Goal: Task Accomplishment & Management: Manage account settings

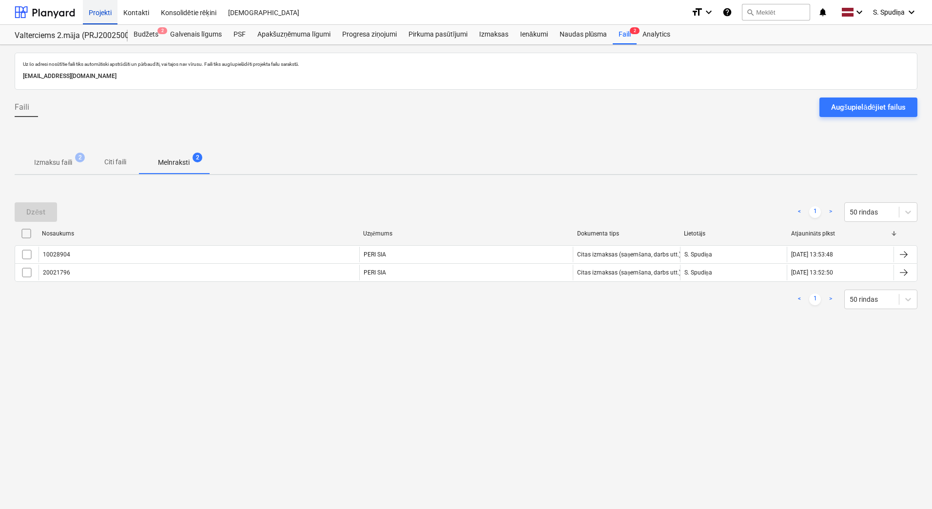
click at [95, 9] on div "Projekti" at bounding box center [100, 12] width 35 height 25
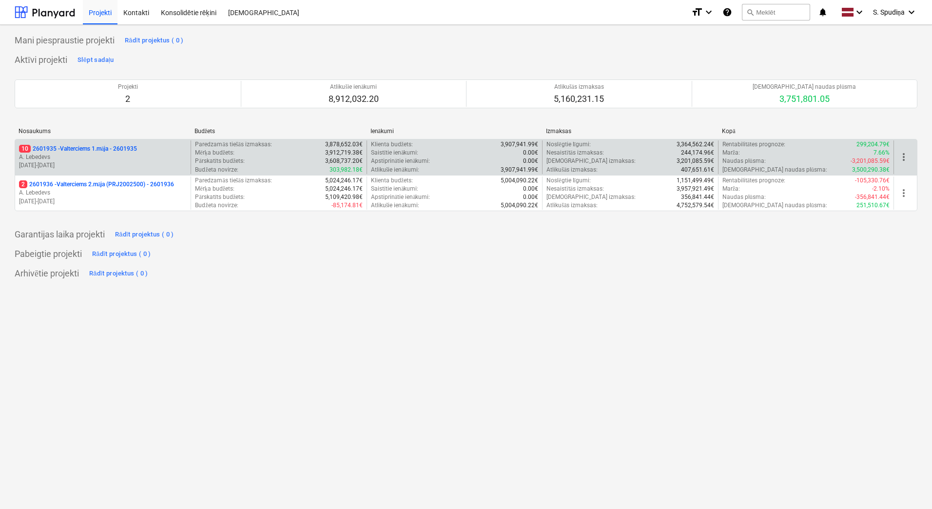
click at [69, 155] on p "A. Lebedevs" at bounding box center [103, 157] width 168 height 8
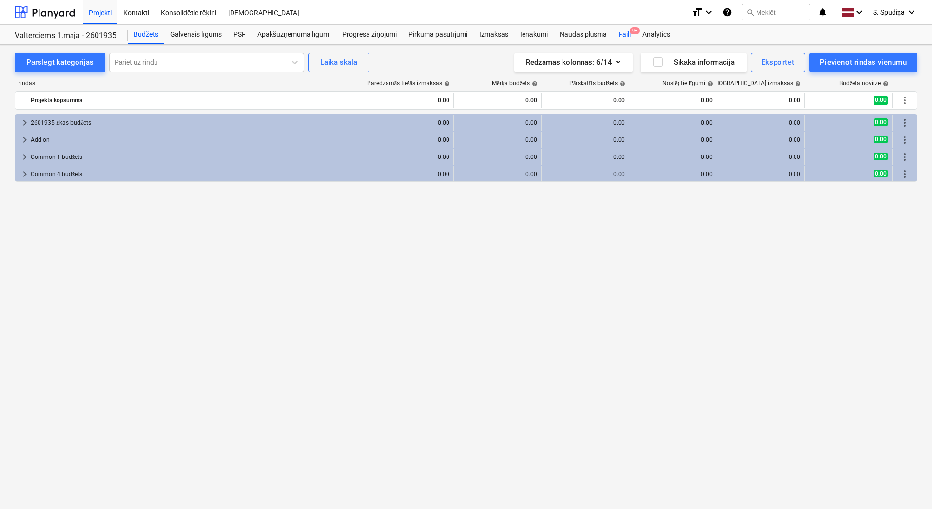
click at [618, 35] on div "Faili 9+" at bounding box center [624, 34] width 24 height 19
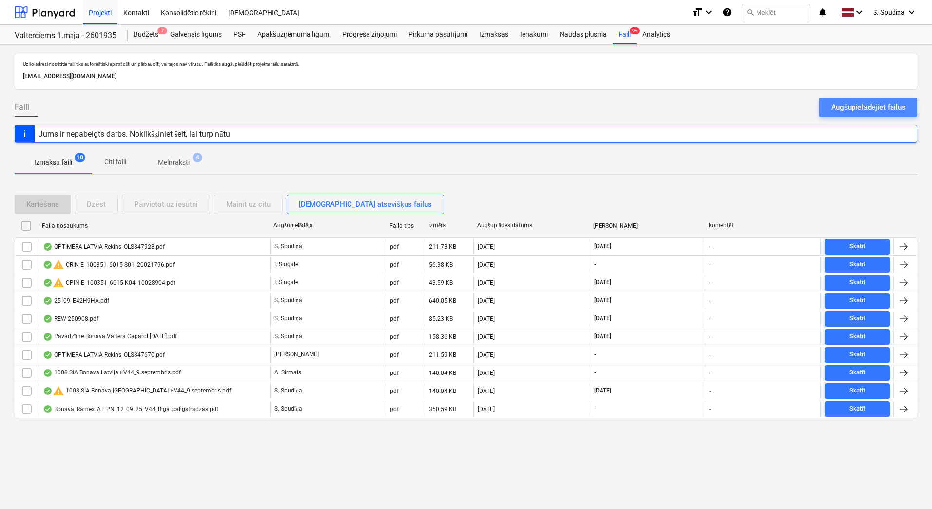
click at [841, 109] on div "Augšupielādējiet failus" at bounding box center [868, 107] width 75 height 13
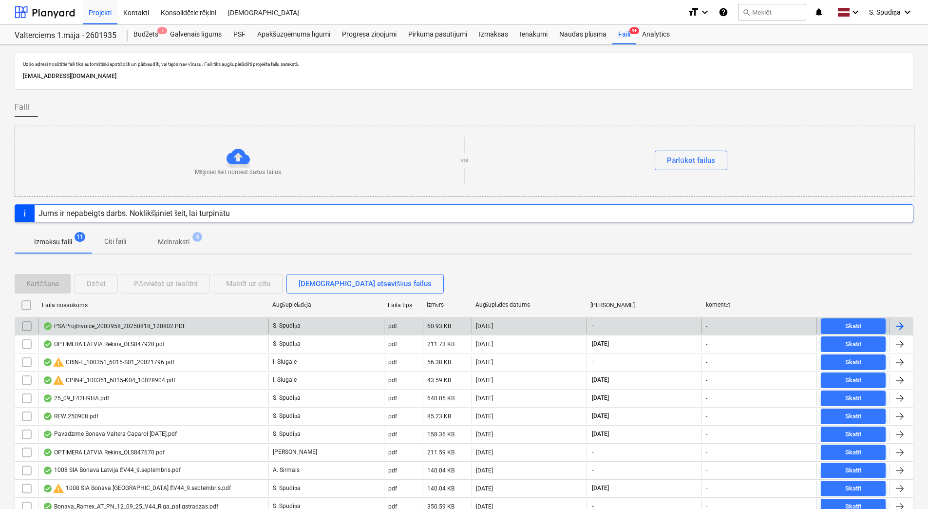
click at [99, 328] on div "PSAProjInvoice_2003958_20250818_120802.PDF" at bounding box center [114, 326] width 143 height 8
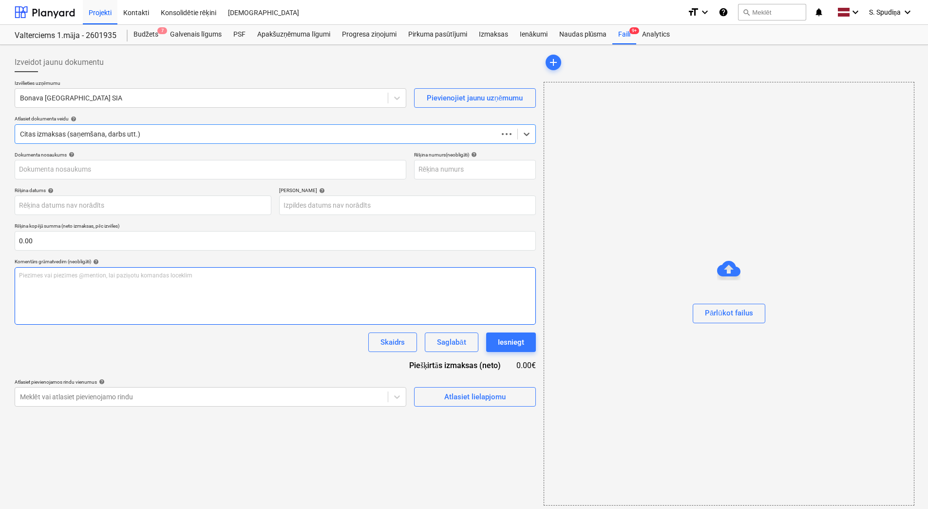
type input "PSAProjInvoice_2003958_20250818_120802.PDF"
type input "[DATE]"
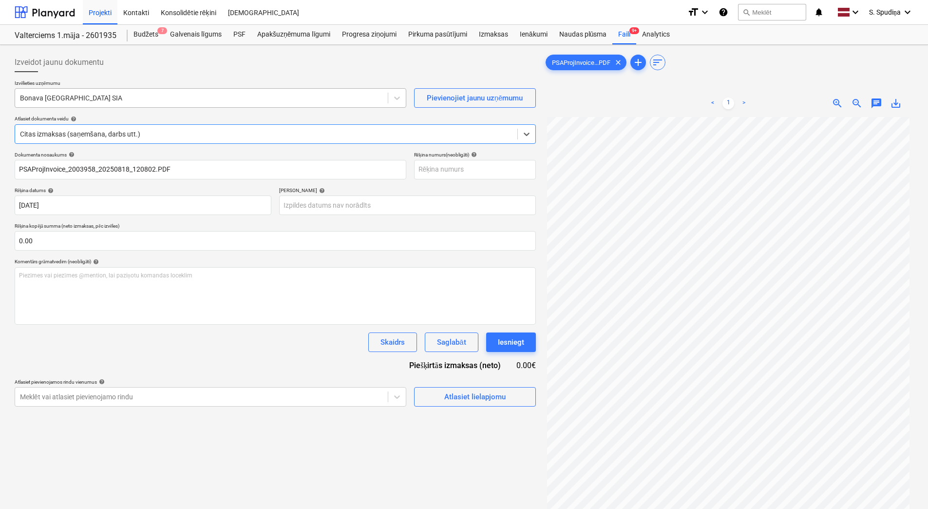
click at [97, 99] on div at bounding box center [201, 98] width 363 height 10
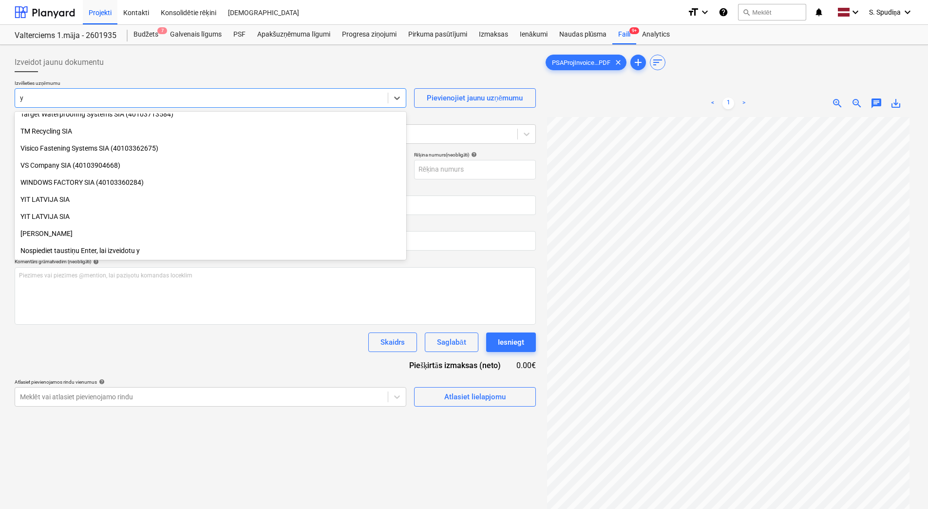
scroll to position [400, 0]
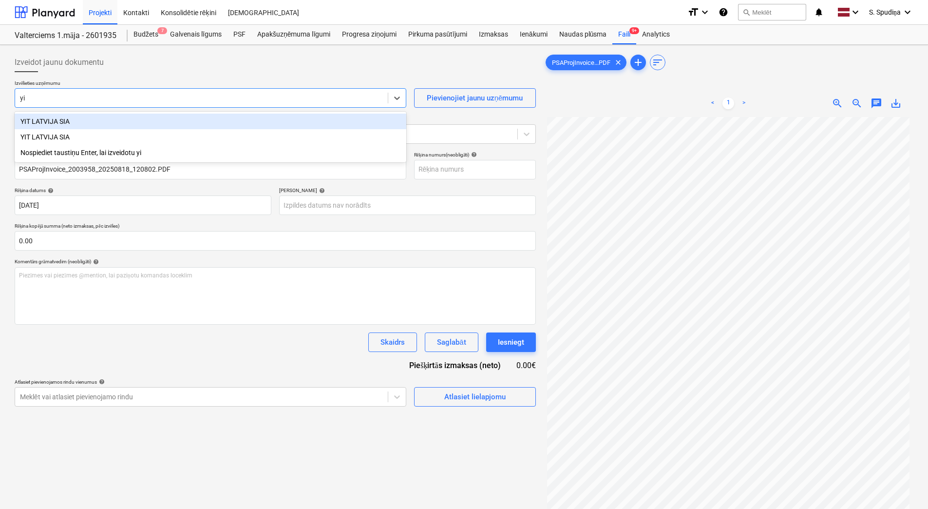
type input "yit"
click at [60, 121] on div "YIT LATVIJA SIA" at bounding box center [211, 122] width 392 height 16
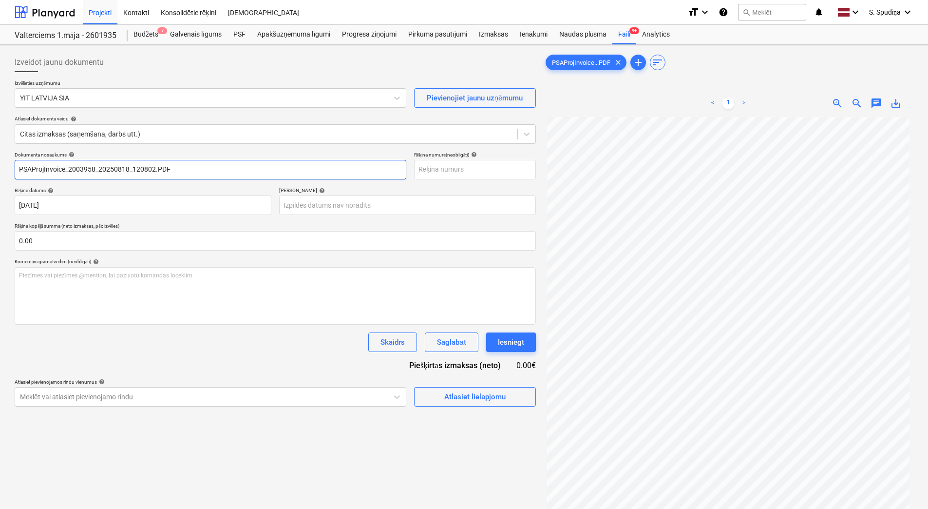
drag, startPoint x: 205, startPoint y: 169, endPoint x: -2, endPoint y: 187, distance: 207.9
click at [0, 187] on html "Projekti Kontakti Konsolidētie rēķini Iesūtne format_size keyboard_arrow_down h…" at bounding box center [464, 254] width 928 height 509
type input "2269000049"
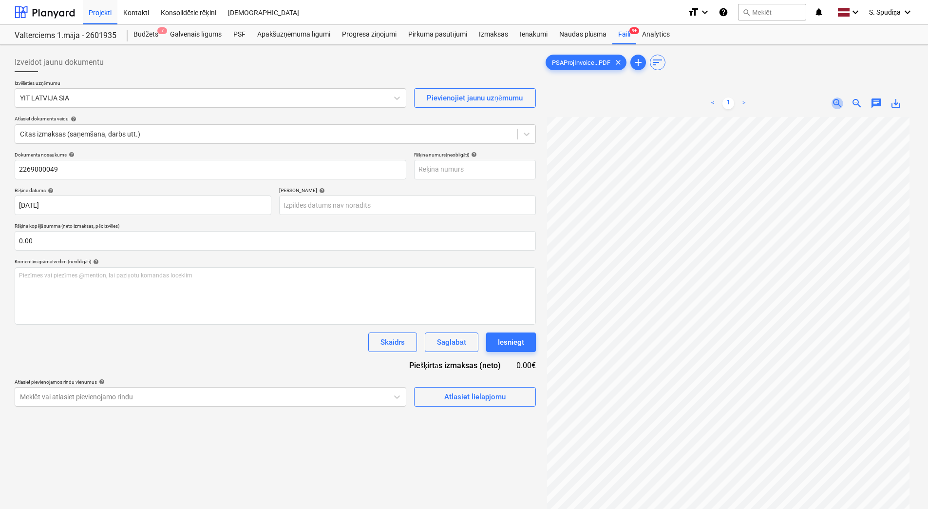
click at [835, 106] on span "zoom_in" at bounding box center [838, 103] width 12 height 12
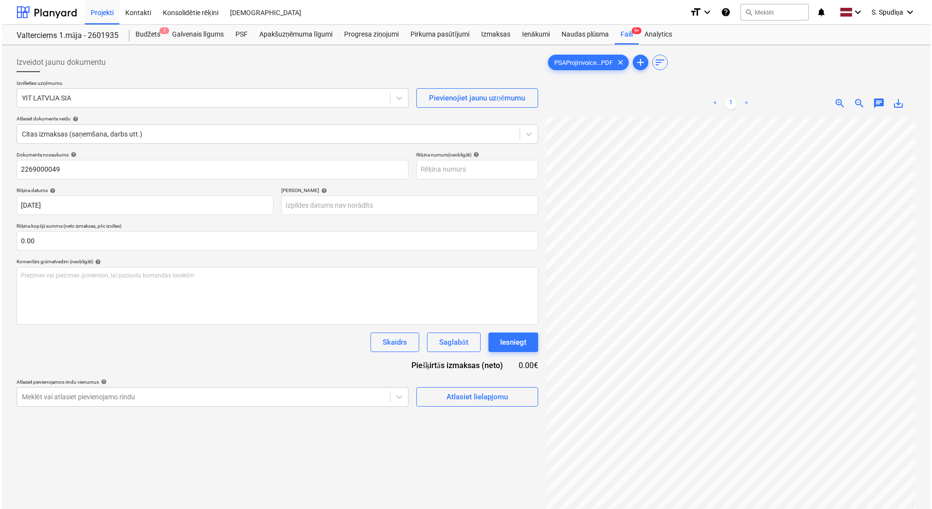
scroll to position [23, 216]
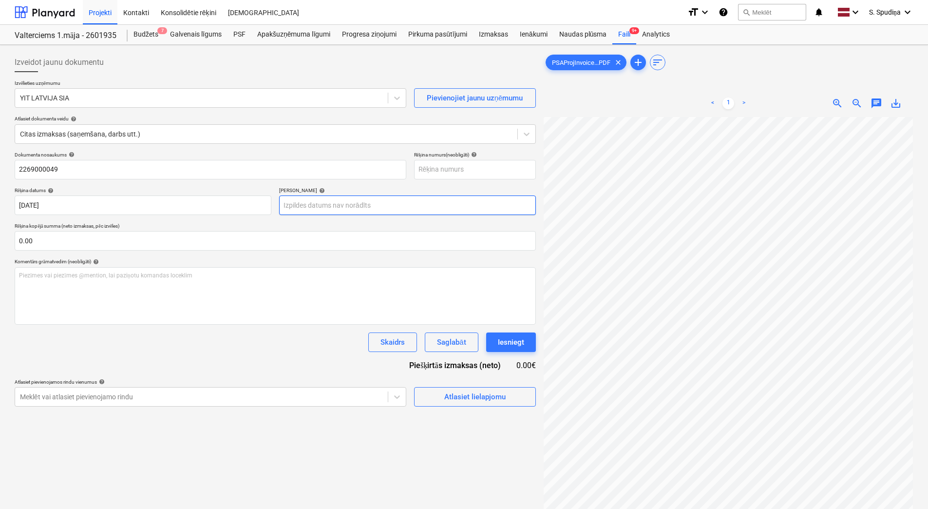
click at [313, 203] on body "Projekti Kontakti Konsolidētie rēķini Iesūtne format_size keyboard_arrow_down h…" at bounding box center [464, 254] width 928 height 509
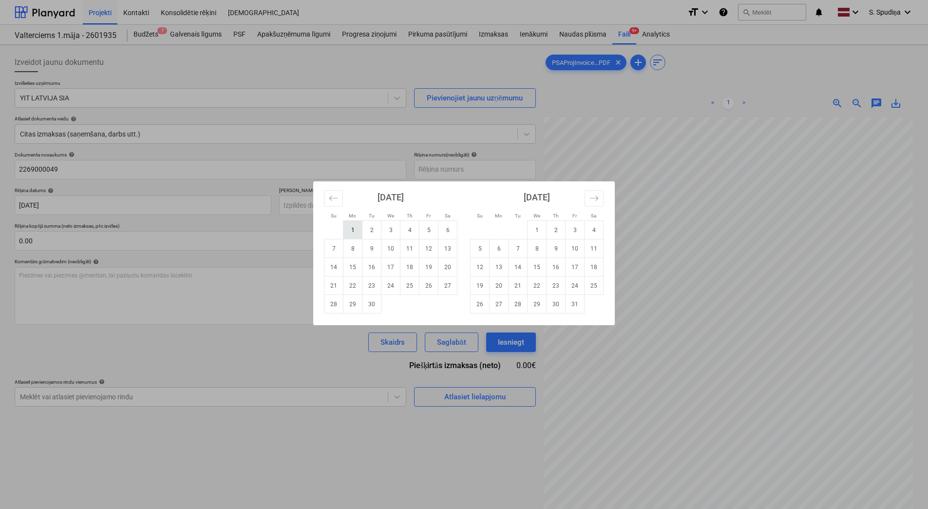
click at [356, 223] on td "1" at bounding box center [352, 230] width 19 height 19
type input "[DATE]"
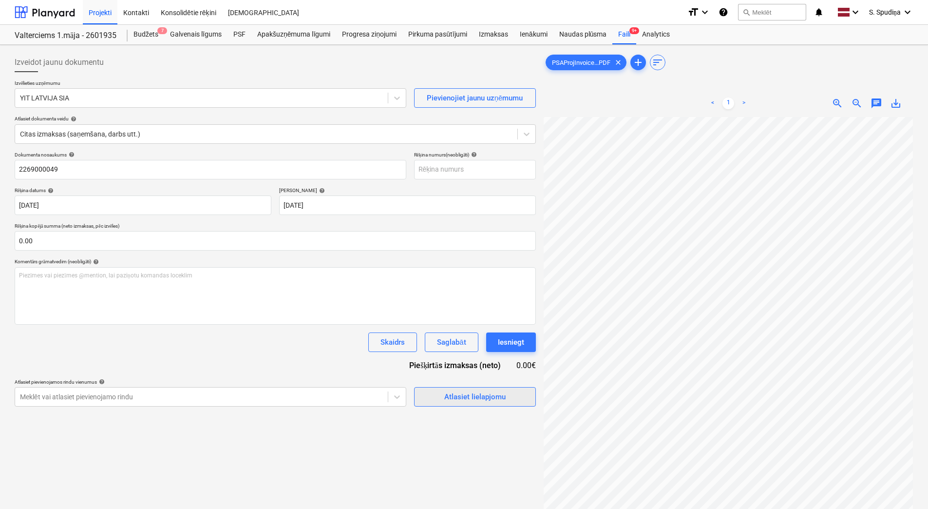
click at [498, 400] on div "Atlasiet lielapjomu" at bounding box center [474, 396] width 61 height 13
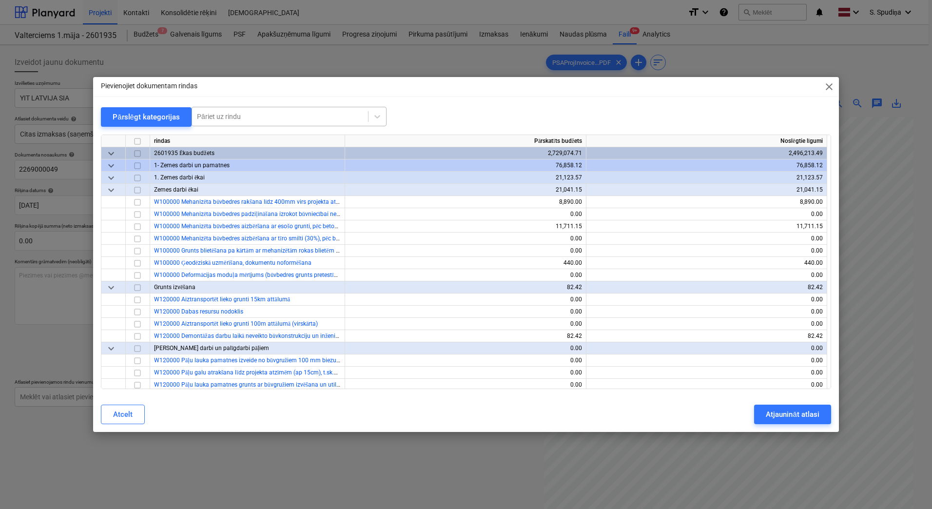
click at [237, 114] on div at bounding box center [280, 117] width 166 height 10
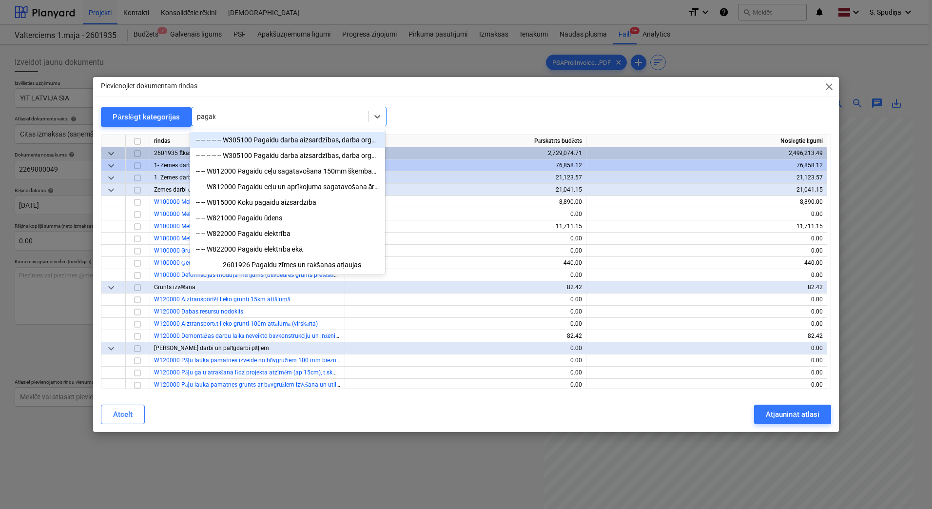
type input "pagaidu"
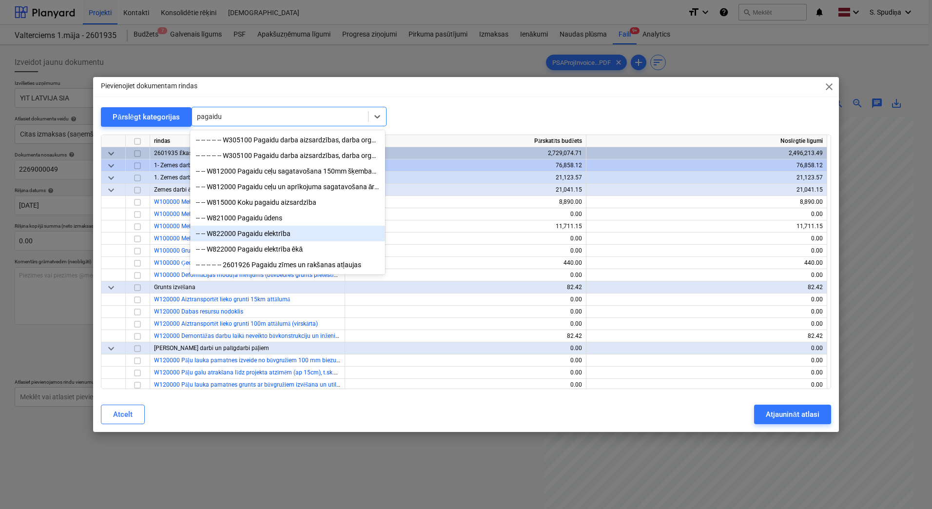
click at [261, 234] on div "-- -- W822000 Pagaidu elektrība" at bounding box center [287, 234] width 195 height 16
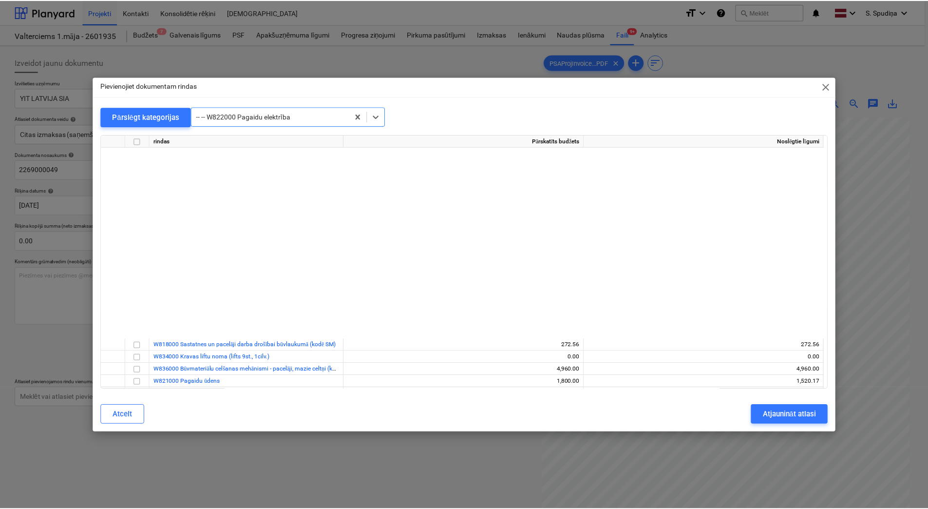
scroll to position [8636, 0]
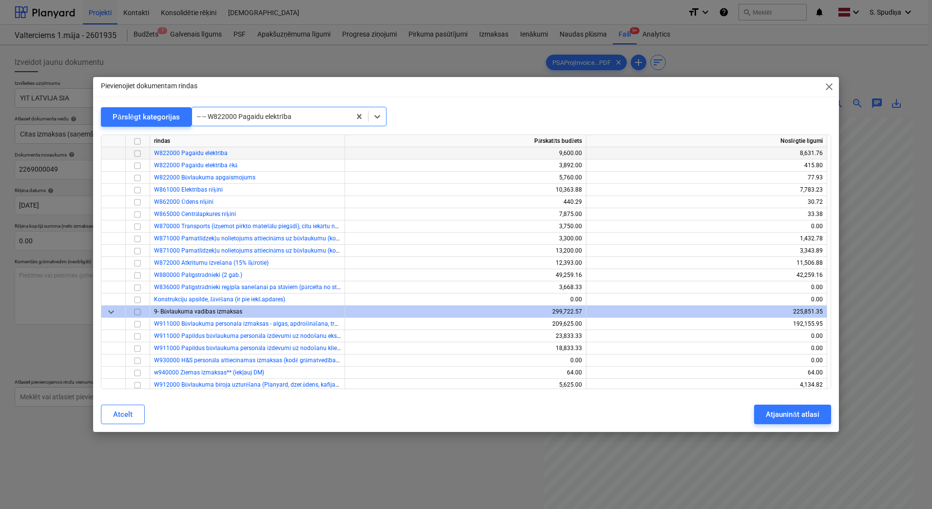
click at [136, 154] on input "checkbox" at bounding box center [138, 154] width 12 height 12
click at [793, 412] on div "Atjaunināt atlasi" at bounding box center [791, 414] width 53 height 13
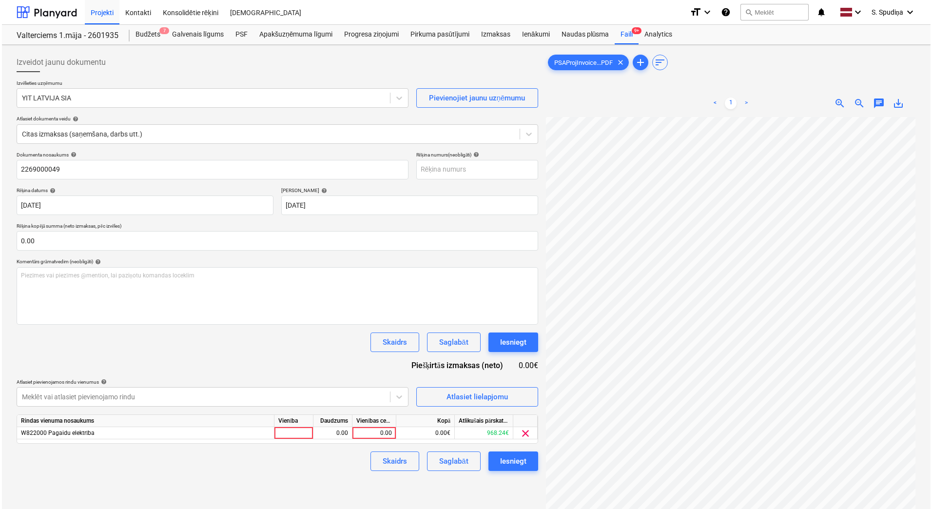
scroll to position [23, 214]
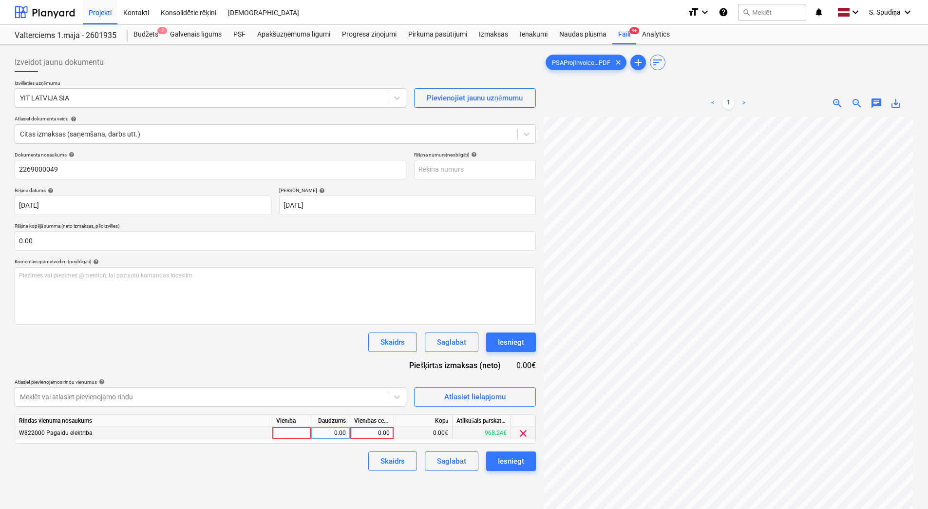
click at [524, 434] on span "clear" at bounding box center [523, 433] width 12 height 12
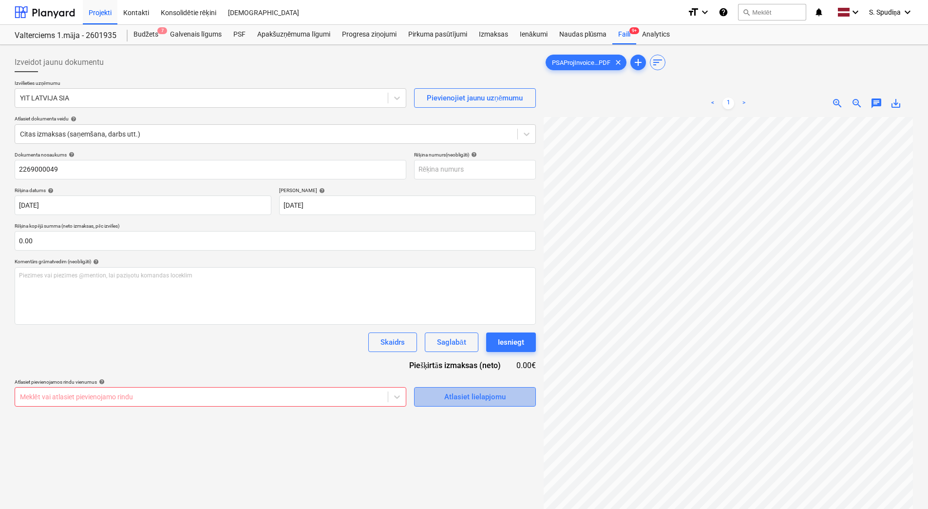
click at [494, 396] on div "Atlasiet lielapjomu" at bounding box center [474, 396] width 61 height 13
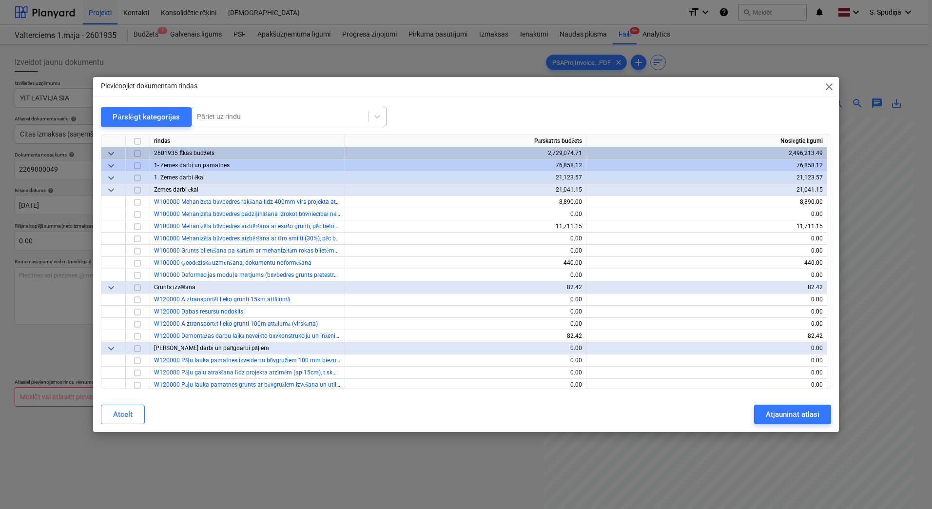
click at [234, 114] on div at bounding box center [280, 117] width 166 height 10
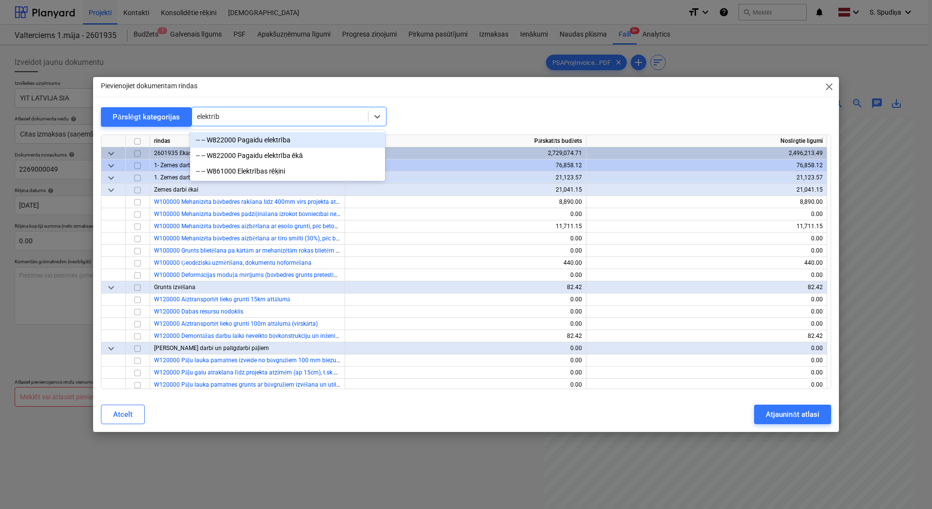
type input "elektrība"
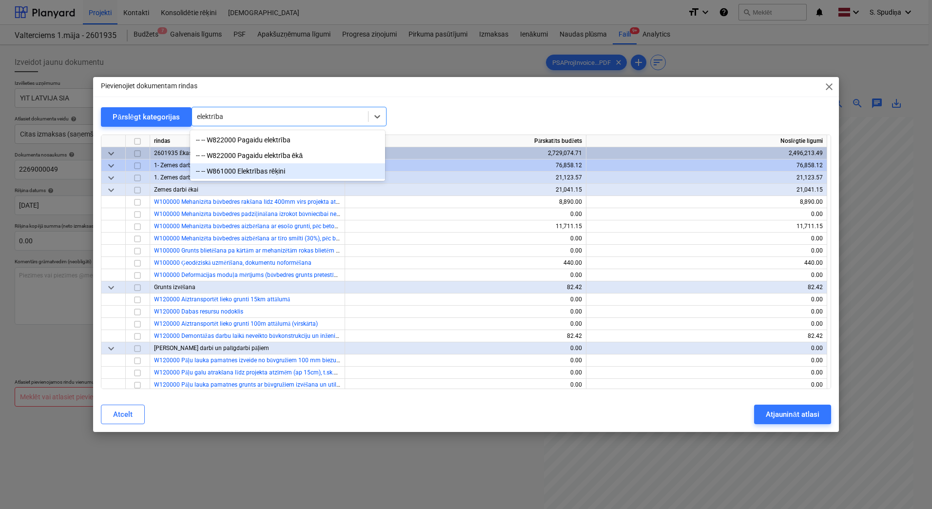
click at [257, 172] on div "-- -- W861000 Elektrības rēķini" at bounding box center [287, 171] width 195 height 16
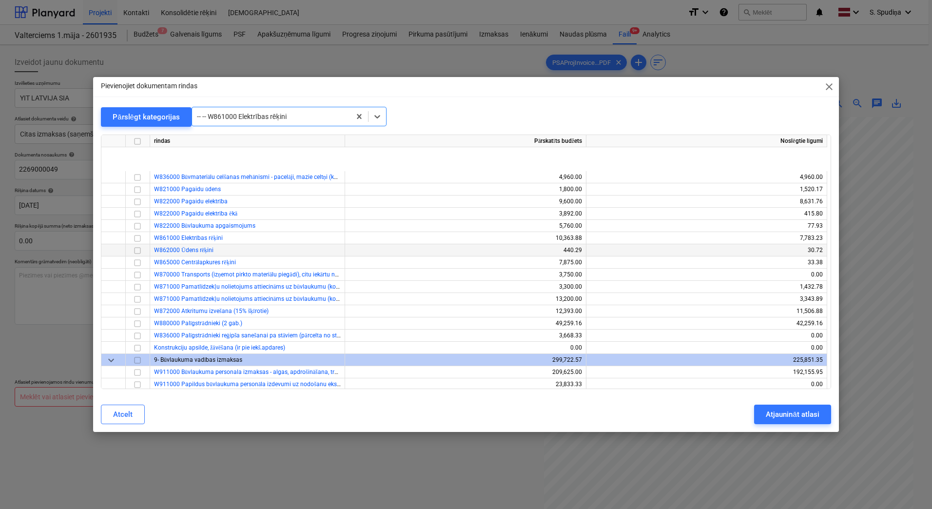
scroll to position [8673, 0]
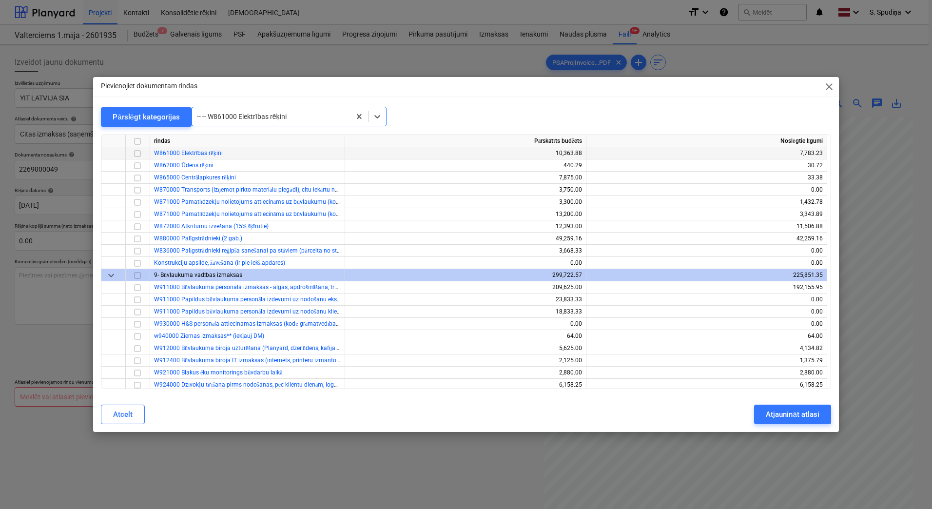
click at [133, 155] on input "checkbox" at bounding box center [138, 154] width 12 height 12
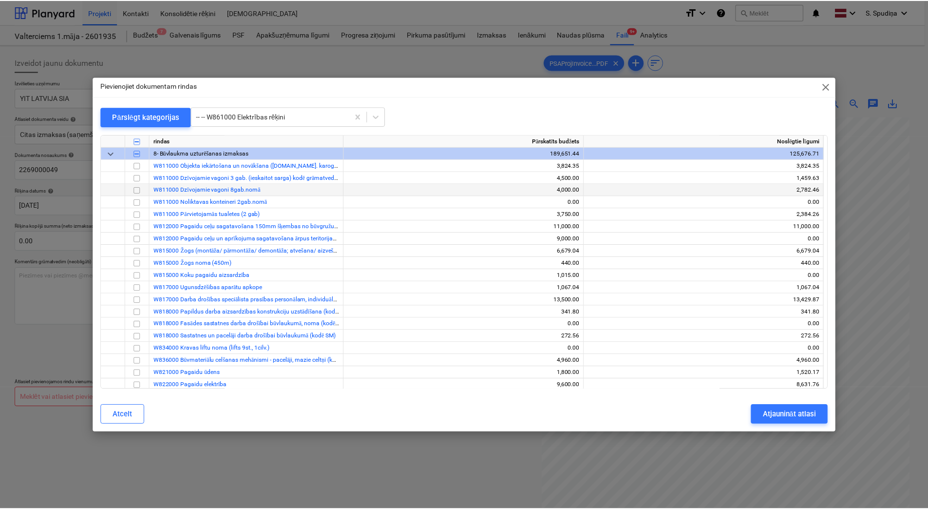
scroll to position [8380, 0]
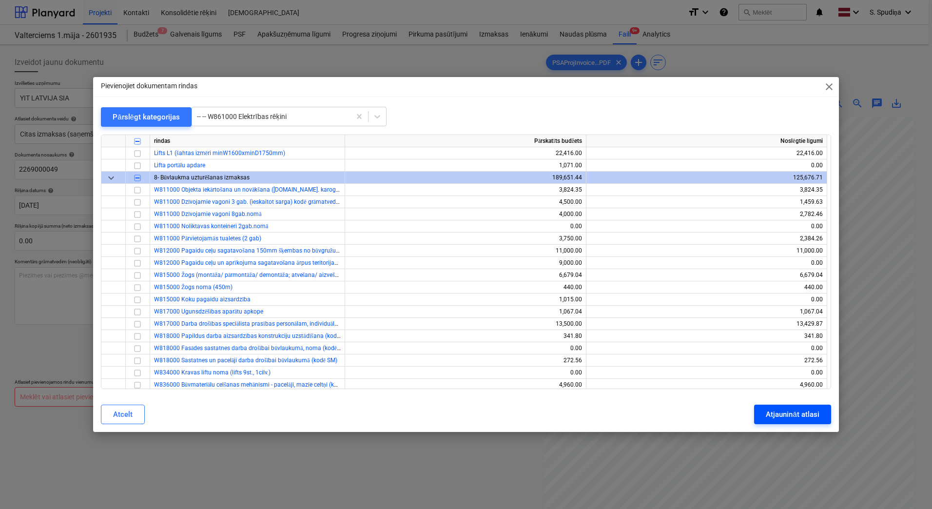
click at [807, 413] on div "Atjaunināt atlasi" at bounding box center [791, 414] width 53 height 13
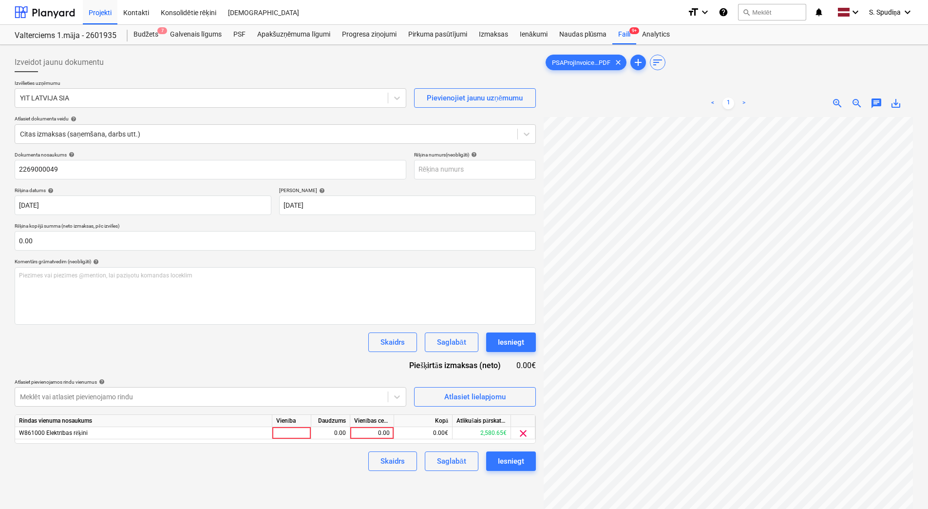
scroll to position [267, 214]
click at [356, 434] on div "0.00" at bounding box center [372, 433] width 36 height 12
type input "106"
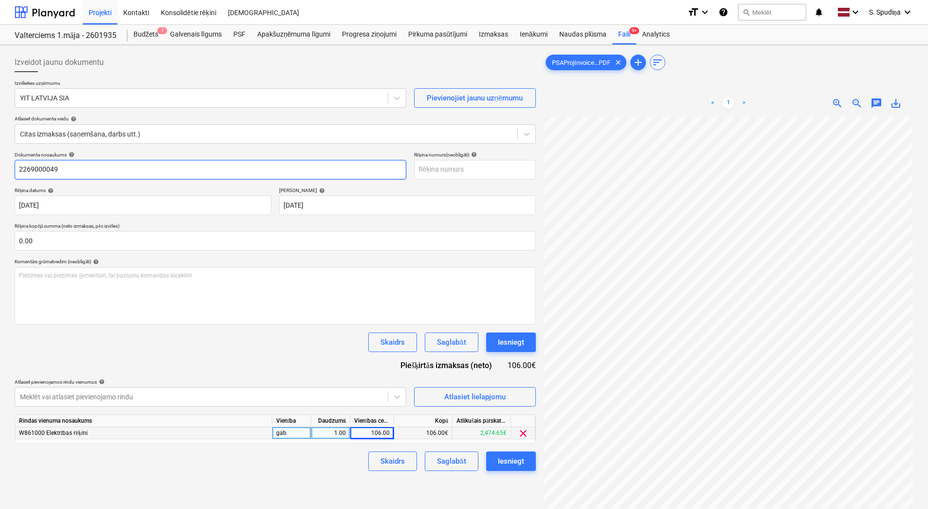
drag, startPoint x: 82, startPoint y: 172, endPoint x: -2, endPoint y: 172, distance: 83.8
click at [0, 172] on html "Projekti Kontakti Konsolidētie rēķini Iesūtne format_size keyboard_arrow_down h…" at bounding box center [464, 254] width 928 height 509
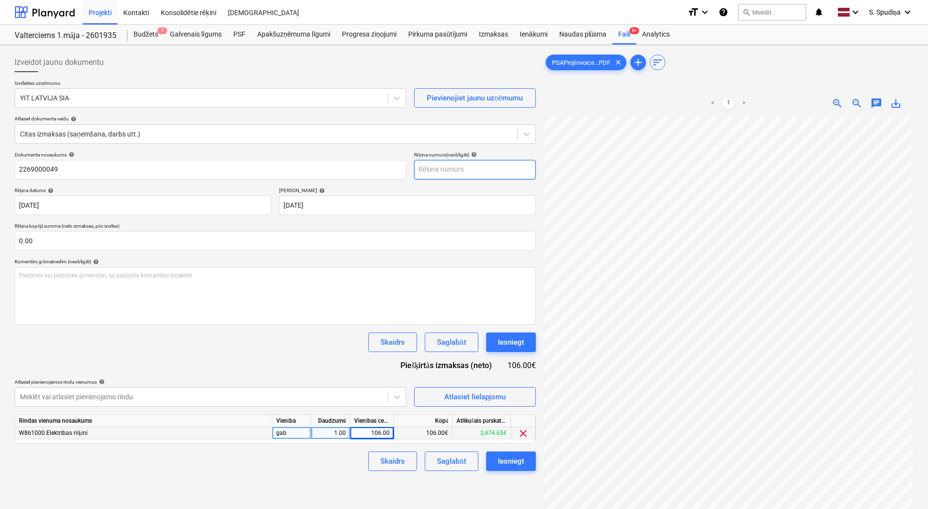
click at [435, 168] on input "text" at bounding box center [475, 169] width 122 height 19
paste input "2269000049"
type input "2269000049"
click at [247, 366] on div "Dokumenta nosaukums help 2269000049 Rēķina numurs (neobligāti) help 2269000049 …" at bounding box center [275, 311] width 521 height 319
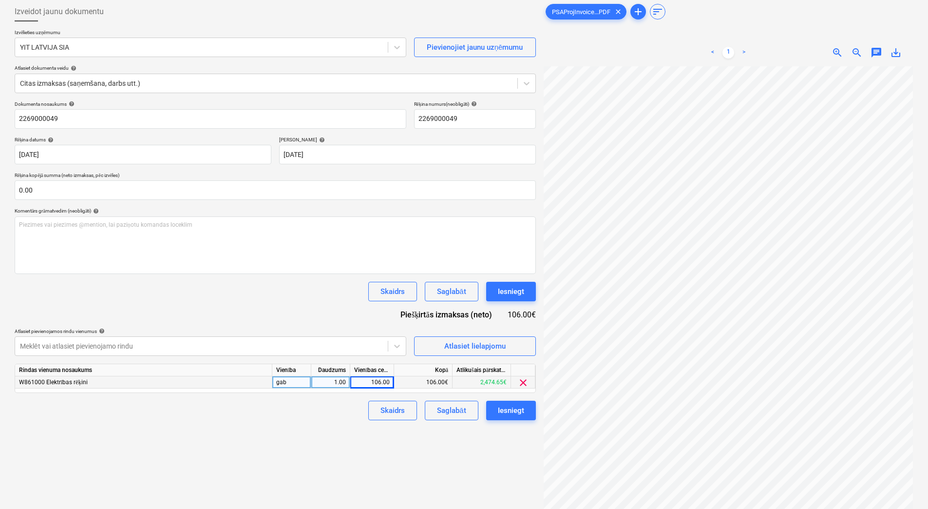
scroll to position [97, 0]
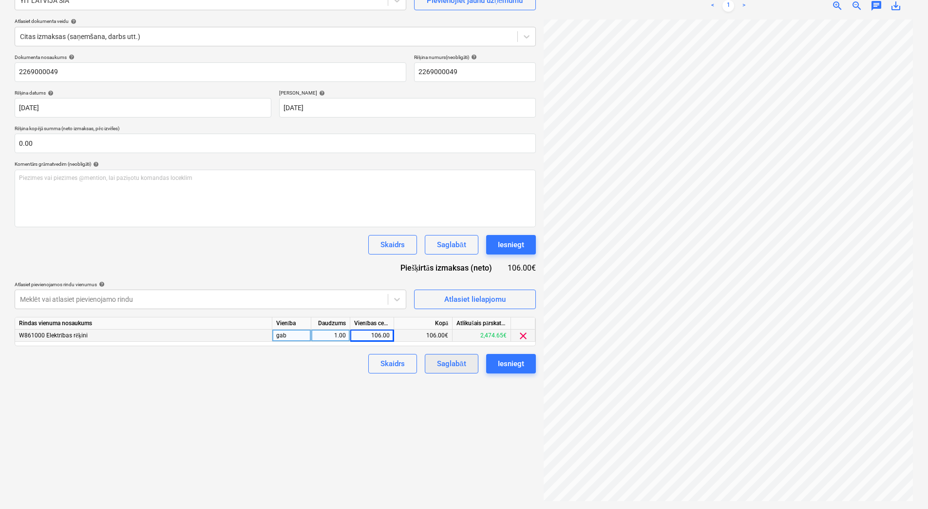
click at [461, 365] on div "Saglabāt" at bounding box center [451, 363] width 29 height 13
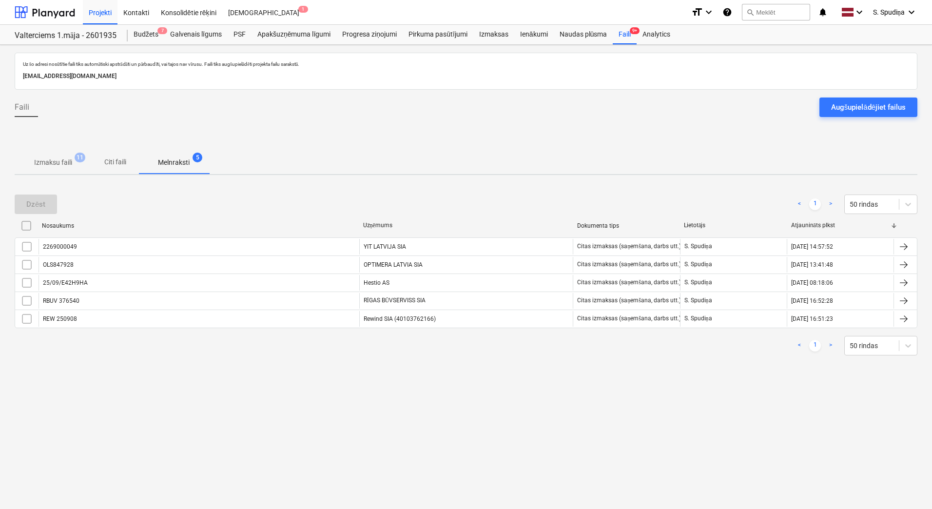
click at [54, 166] on p "Izmaksu faili" at bounding box center [53, 162] width 38 height 10
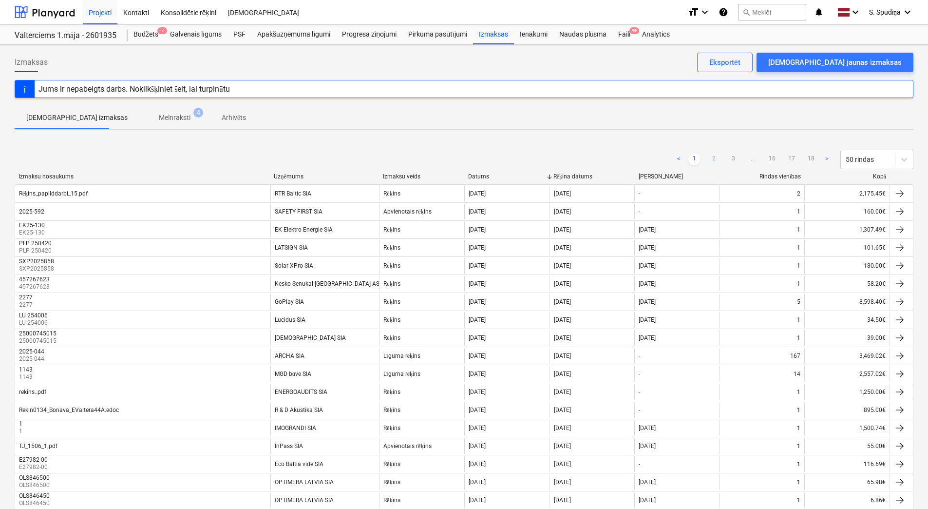
click at [714, 160] on link "2" at bounding box center [714, 159] width 12 height 12
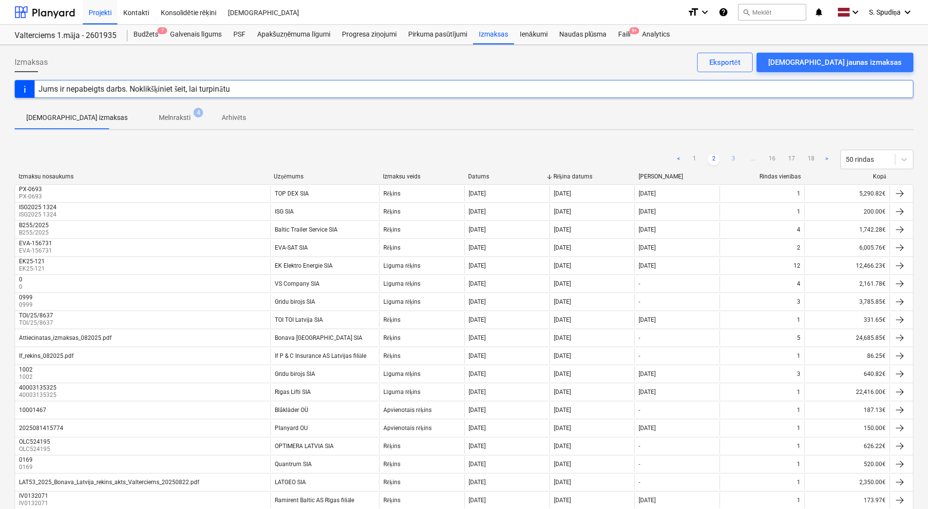
click at [730, 161] on link "3" at bounding box center [733, 159] width 12 height 12
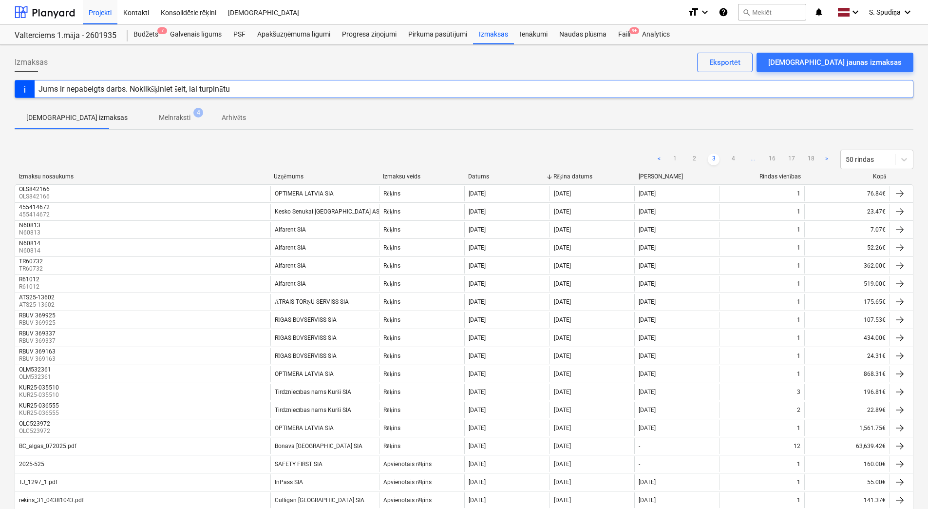
click at [732, 153] on div "< 1 2 3 4 ... 16 17 18 > 50 rindas" at bounding box center [783, 159] width 260 height 19
click at [732, 157] on link "4" at bounding box center [733, 159] width 12 height 12
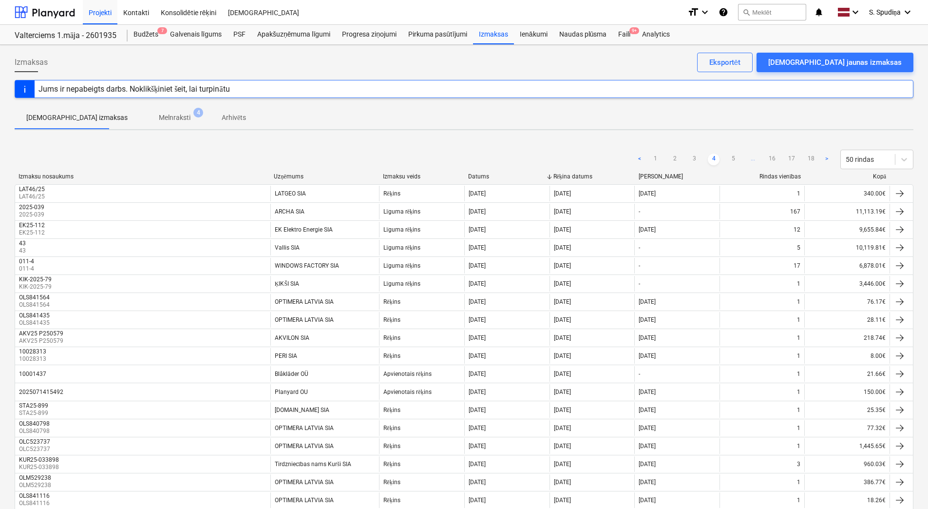
drag, startPoint x: 731, startPoint y: 160, endPoint x: 733, endPoint y: 114, distance: 45.8
click at [732, 160] on link "5" at bounding box center [733, 159] width 12 height 12
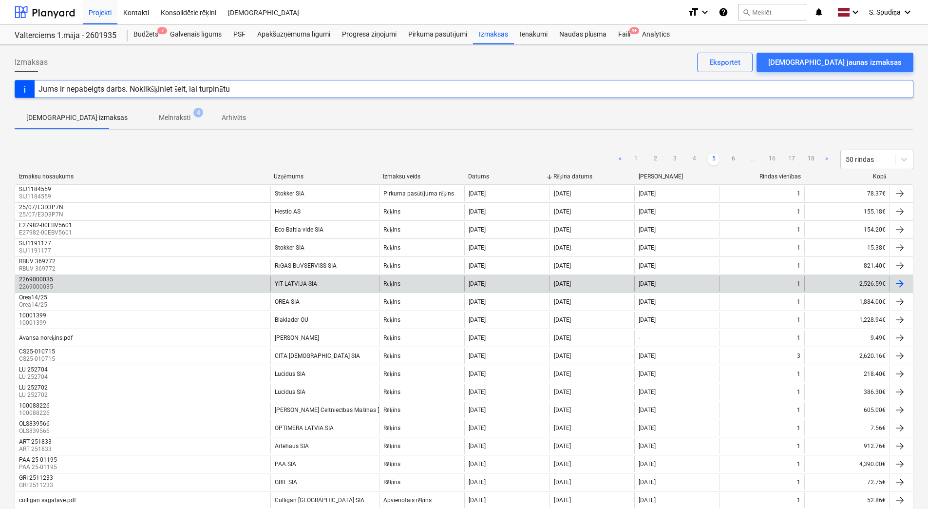
click at [206, 281] on div "2269000035 2269000035" at bounding box center [142, 284] width 255 height 16
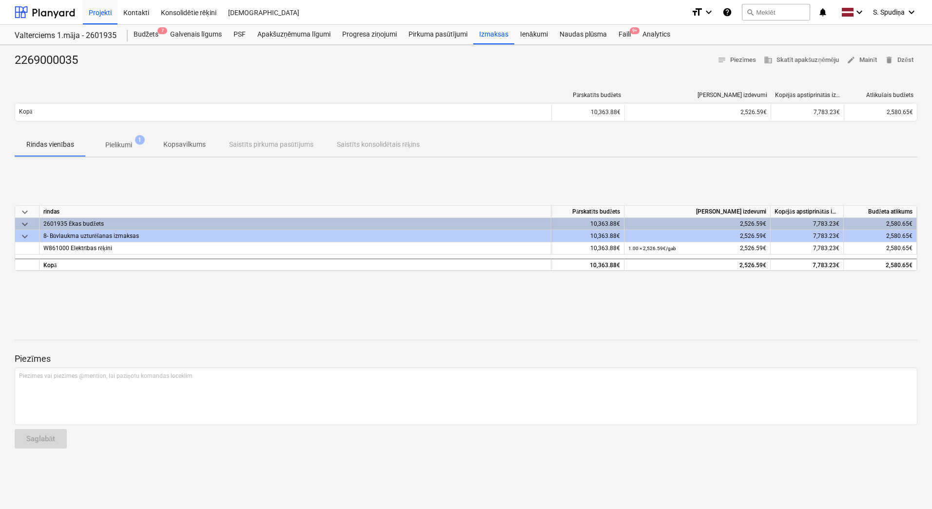
click at [122, 136] on span "Pielikumi 1" at bounding box center [119, 145] width 66 height 18
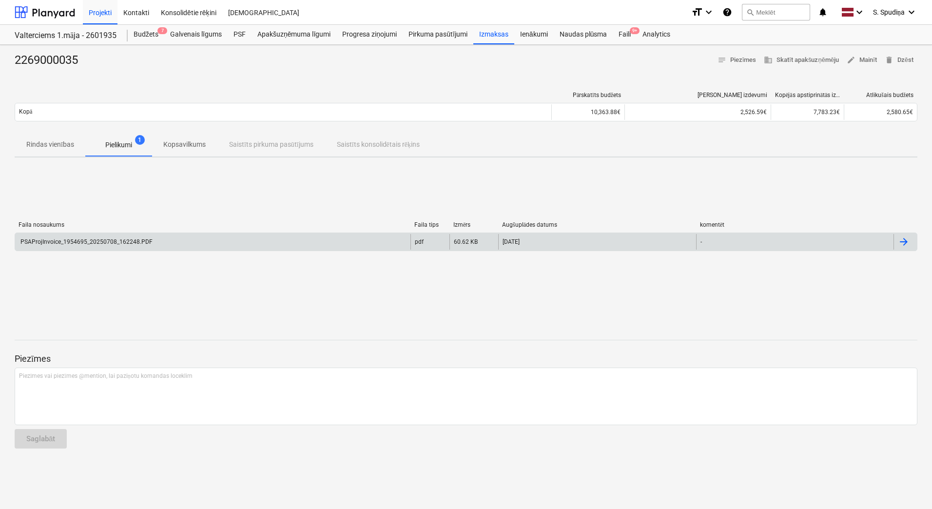
click at [115, 240] on div "PSAProjInvoice_1954695_20250708_162248.PDF" at bounding box center [85, 241] width 133 height 7
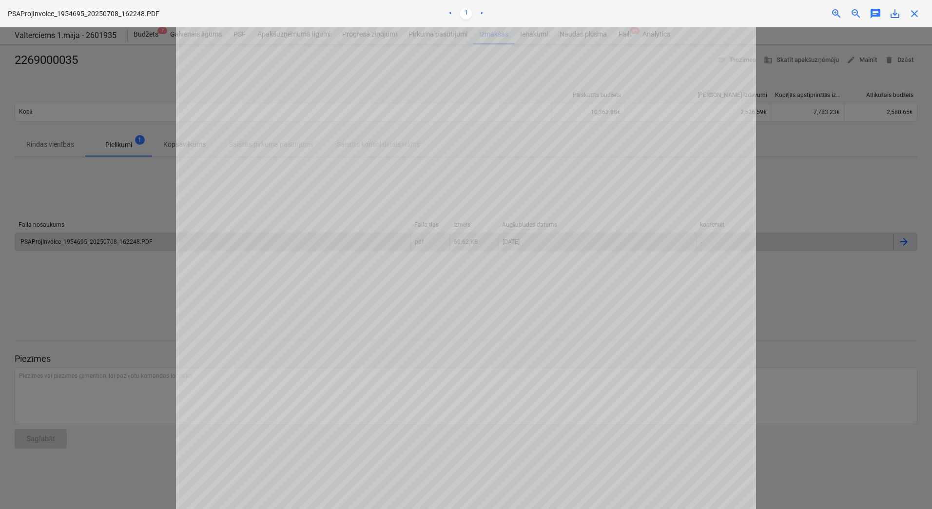
click at [909, 11] on span "close" at bounding box center [914, 14] width 12 height 12
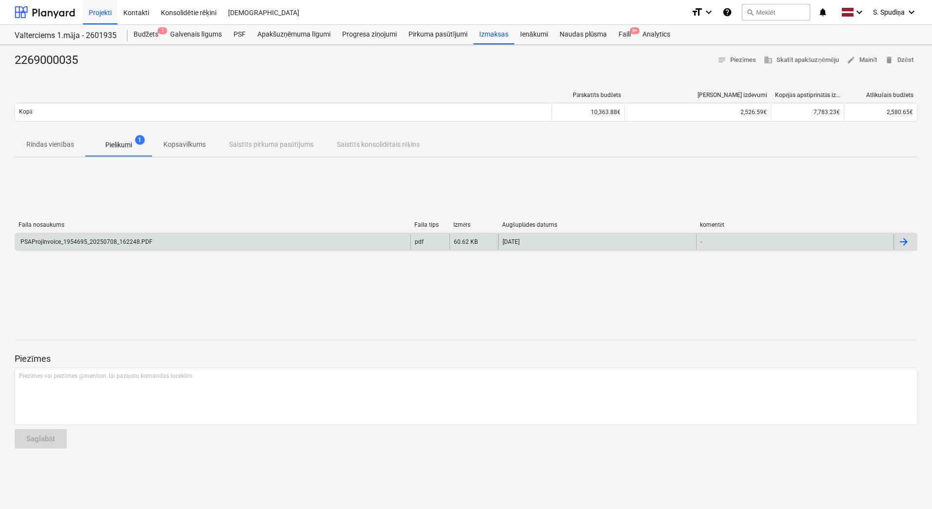
click at [38, 149] on p "Rindas vienības" at bounding box center [50, 144] width 48 height 10
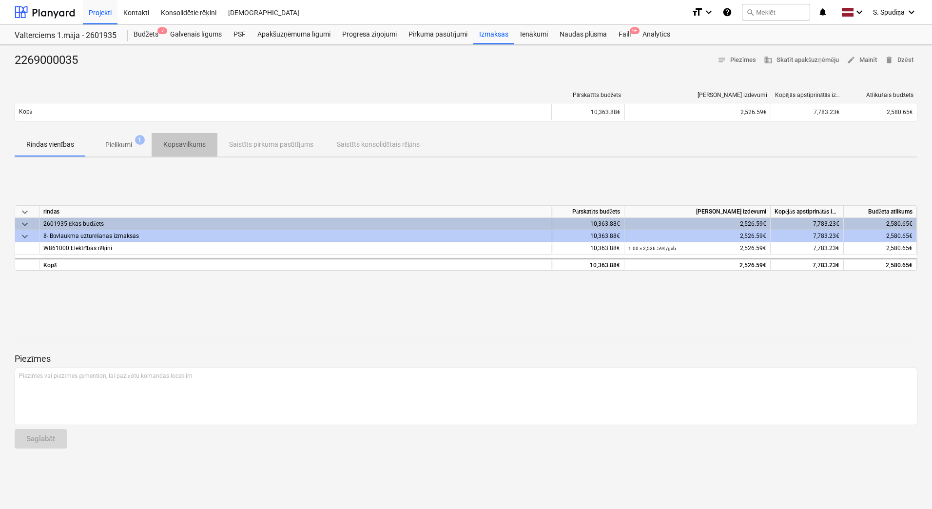
click at [174, 144] on p "Kopsavilkums" at bounding box center [184, 144] width 42 height 10
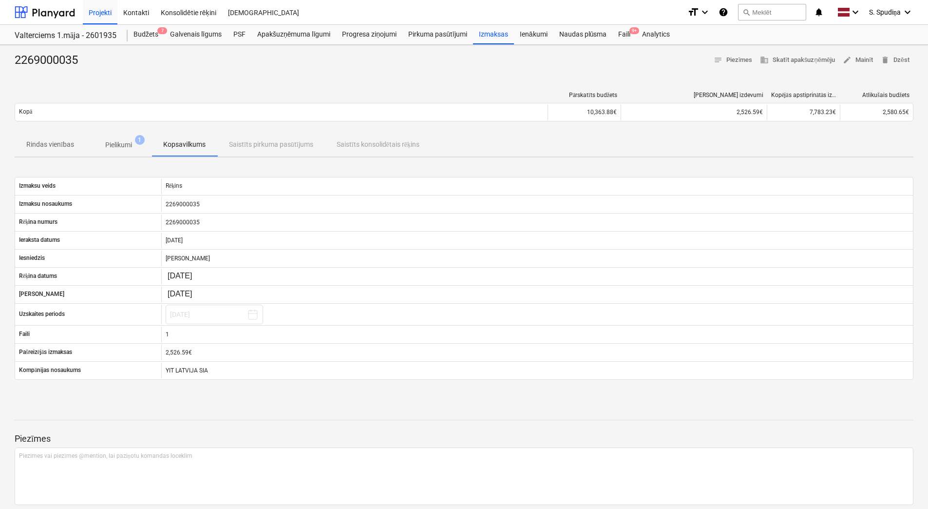
click at [114, 145] on p "Pielikumi" at bounding box center [118, 145] width 27 height 10
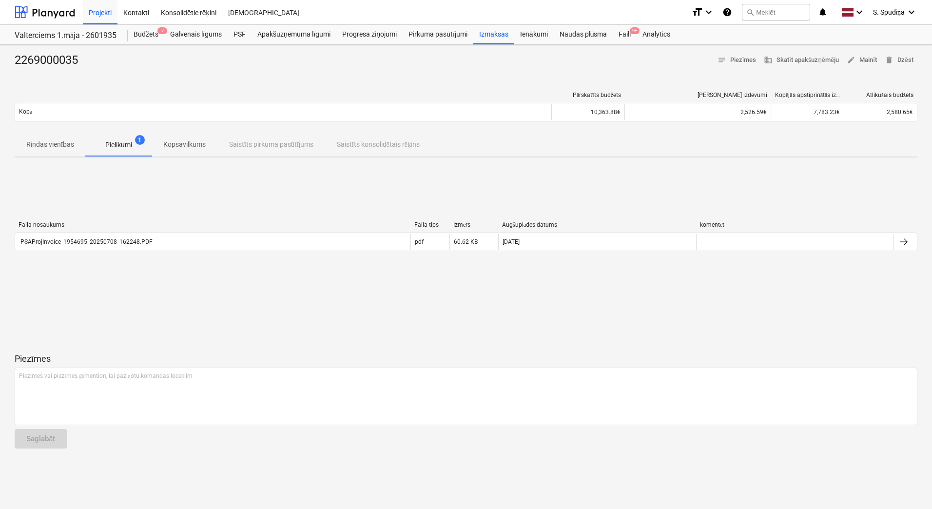
click at [175, 146] on p "Kopsavilkums" at bounding box center [184, 144] width 42 height 10
